Goal: Transaction & Acquisition: Purchase product/service

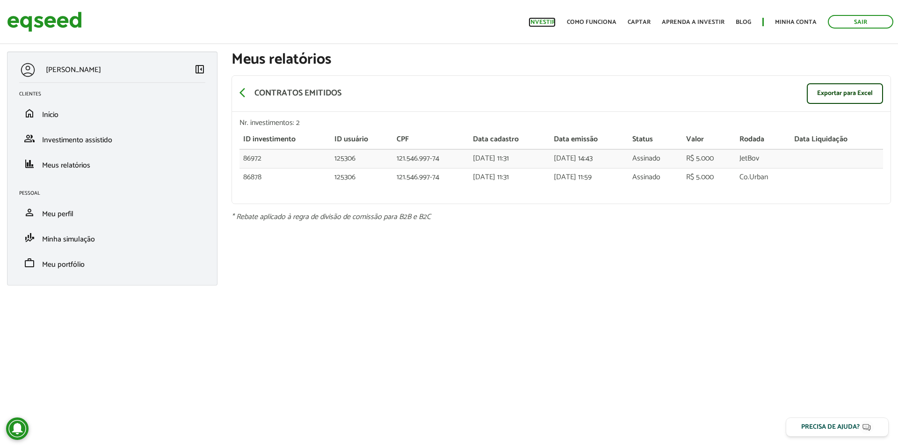
click at [552, 20] on link "Investir" at bounding box center [542, 22] width 27 height 6
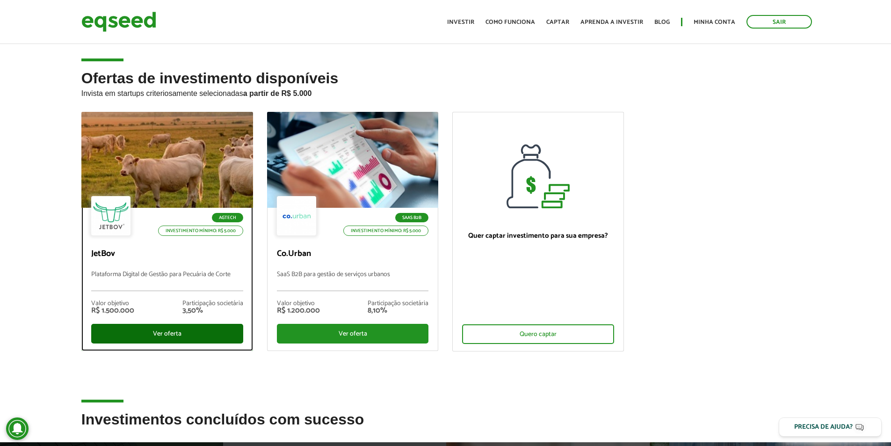
click at [189, 332] on div "Ver oferta" at bounding box center [167, 334] width 152 height 20
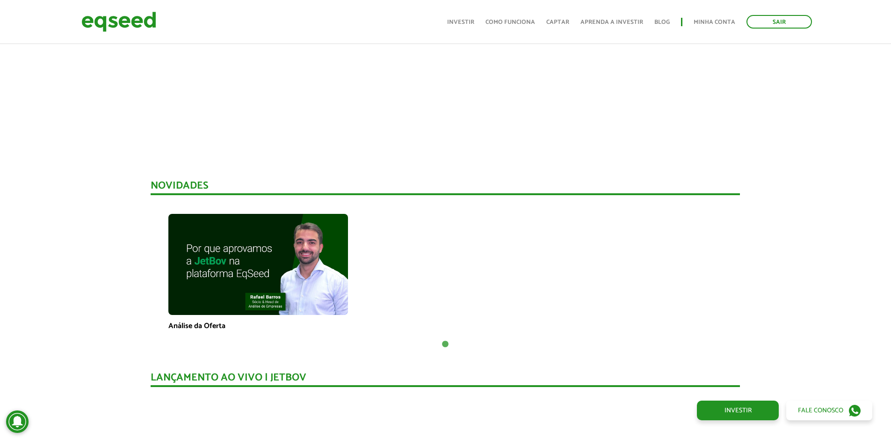
scroll to position [140, 0]
